Goal: Browse casually

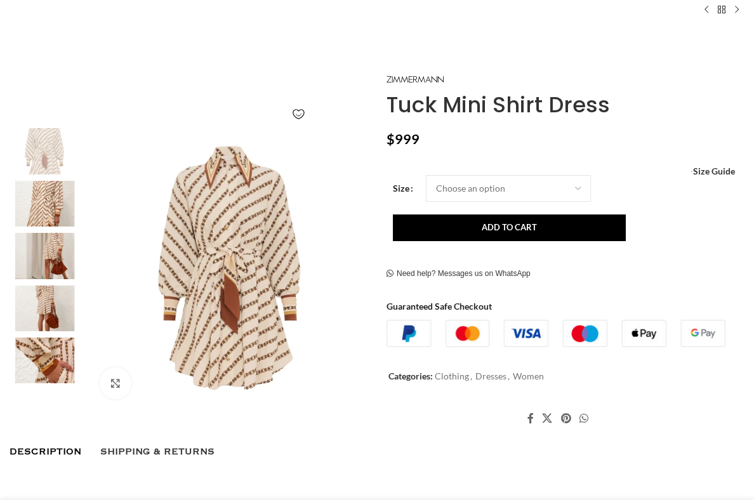
click at [35, 214] on img at bounding box center [44, 204] width 77 height 46
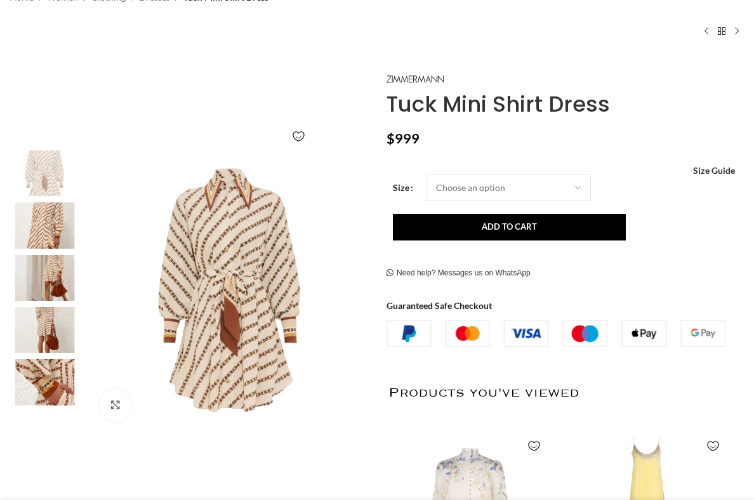
click at [45, 259] on img at bounding box center [44, 278] width 77 height 46
click at [48, 219] on img at bounding box center [44, 225] width 77 height 46
click at [44, 265] on img at bounding box center [44, 278] width 77 height 46
click at [44, 286] on img at bounding box center [44, 278] width 77 height 46
click at [36, 326] on img at bounding box center [44, 330] width 77 height 46
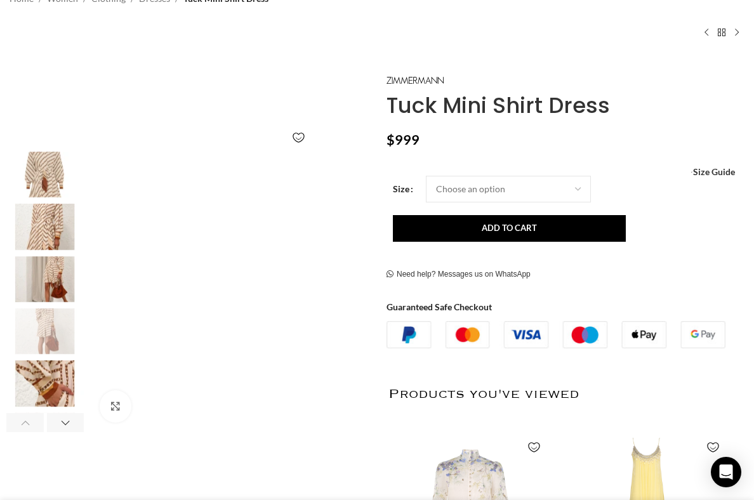
click at [42, 329] on img "4 / 7" at bounding box center [44, 331] width 77 height 46
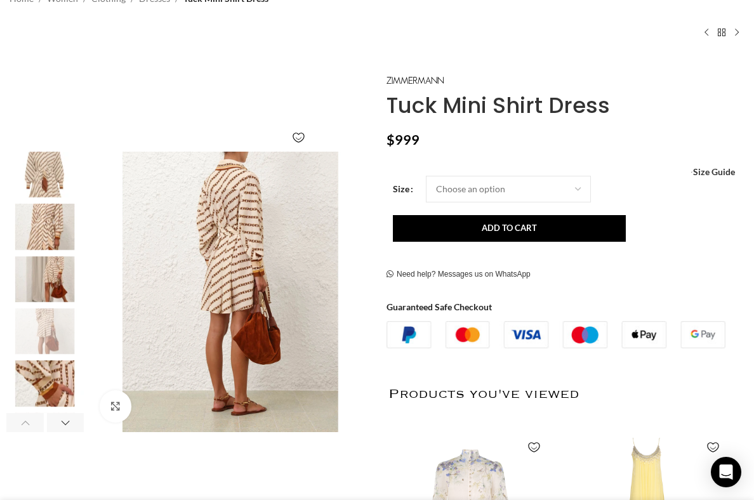
click at [39, 383] on img "5 / 7" at bounding box center [44, 384] width 77 height 46
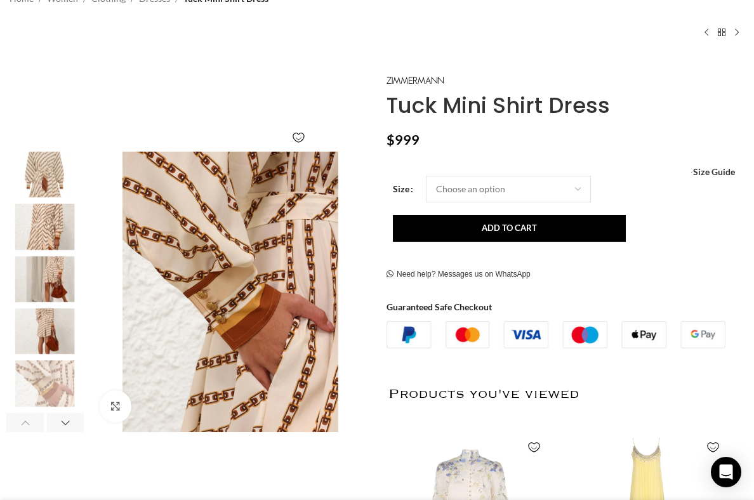
scroll to position [0, 128]
click at [43, 327] on img "4 / 7" at bounding box center [44, 331] width 77 height 46
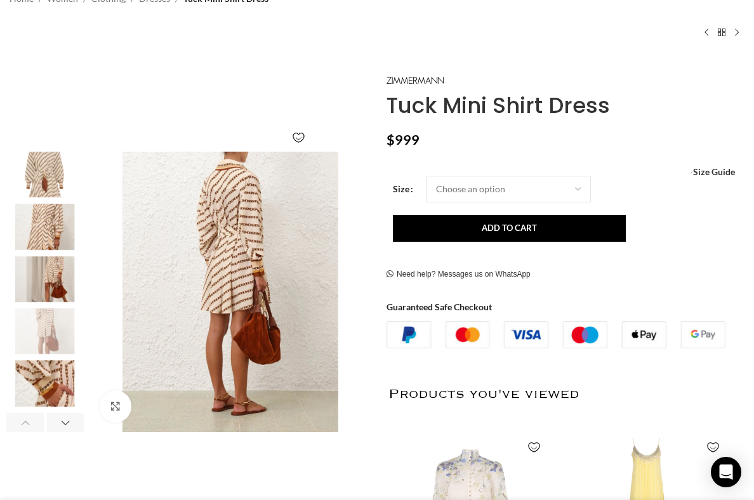
click at [55, 266] on img "3 / 7" at bounding box center [44, 279] width 77 height 46
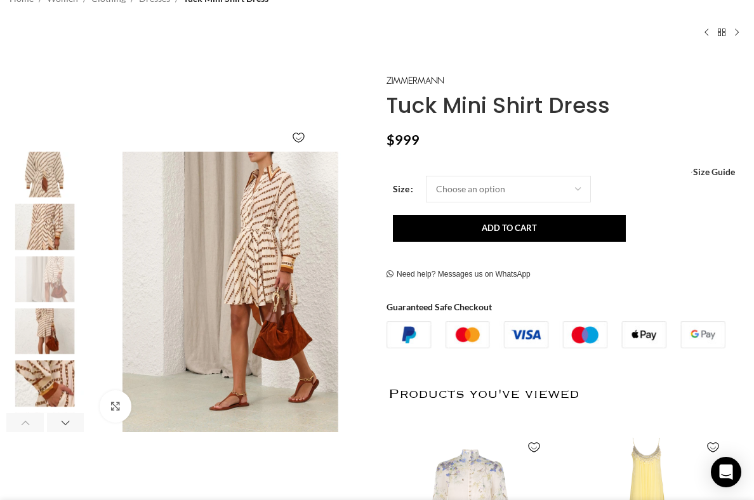
click at [43, 207] on img "2 / 7" at bounding box center [44, 227] width 77 height 46
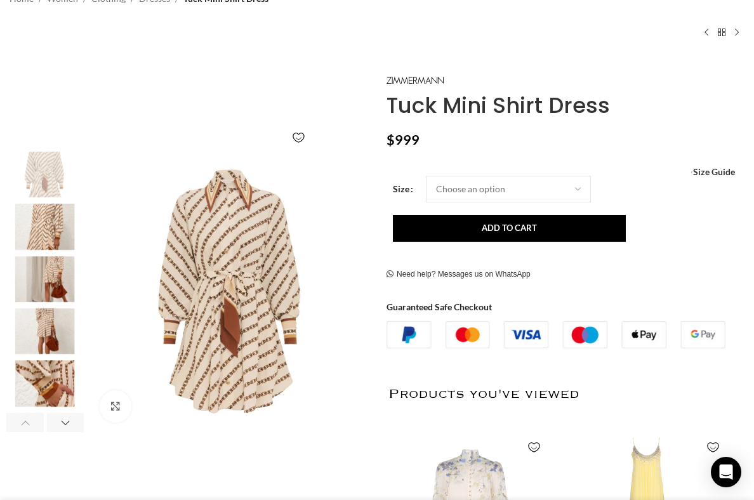
click at [41, 169] on img "1 / 7" at bounding box center [44, 175] width 77 height 46
click at [46, 237] on img "2 / 7" at bounding box center [44, 227] width 77 height 46
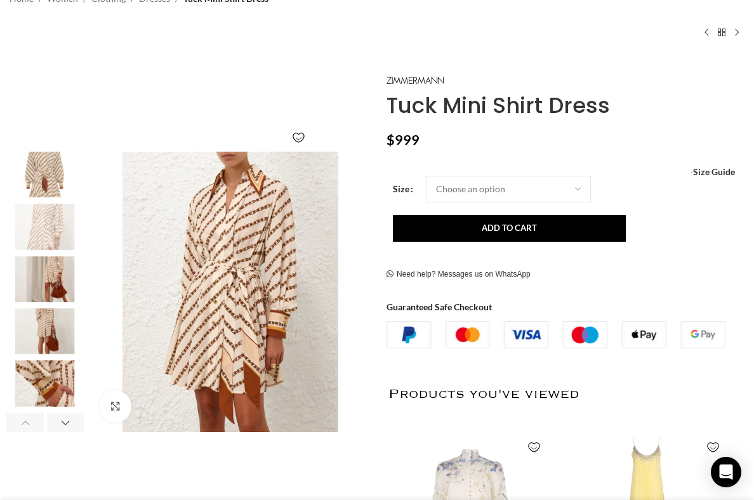
click at [43, 286] on img "3 / 7" at bounding box center [44, 279] width 77 height 46
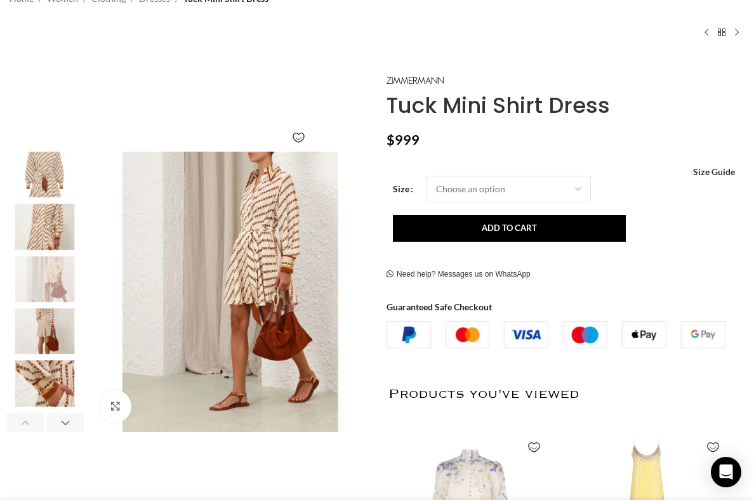
click at [36, 366] on img "5 / 7" at bounding box center [44, 384] width 77 height 46
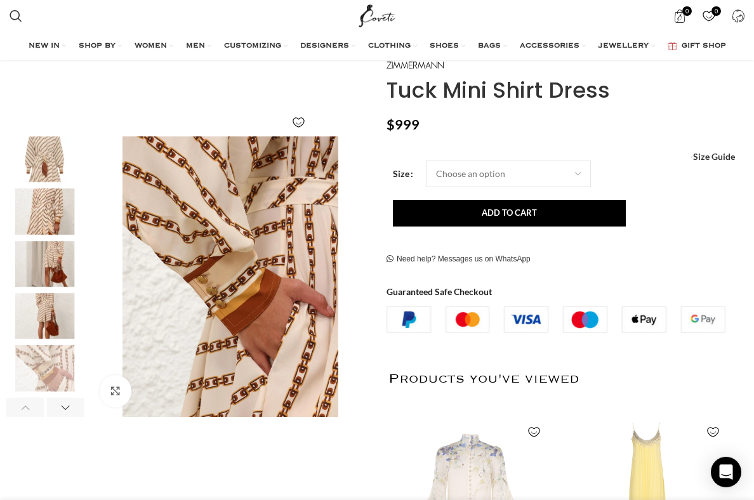
scroll to position [0, 234]
click at [175, 299] on img "5 / 7" at bounding box center [230, 276] width 281 height 281
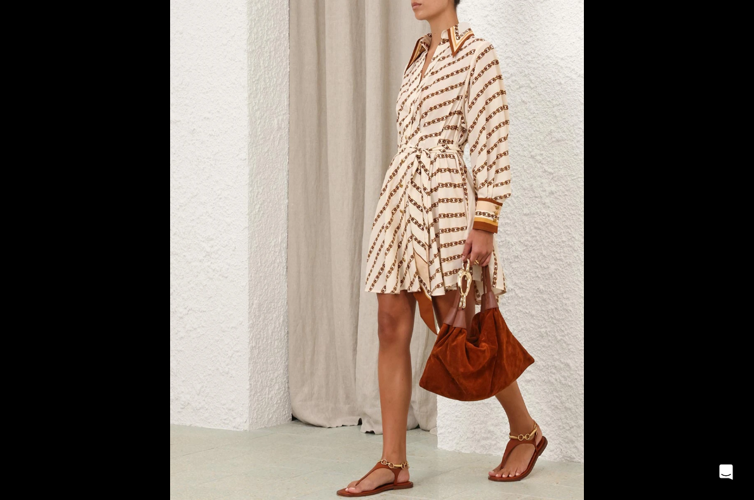
scroll to position [192, 0]
